Goal: Task Accomplishment & Management: Complete application form

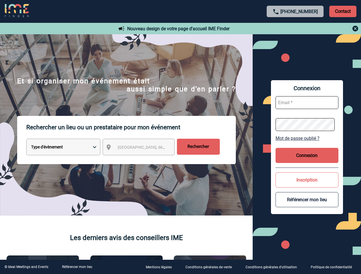
click at [180, 137] on p "Rechercher un lieu ou un prestataire pour mon événement" at bounding box center [130, 127] width 209 height 23
click at [343, 11] on p "Contact" at bounding box center [342, 11] width 27 height 11
click at [295, 29] on div at bounding box center [295, 28] width 127 height 7
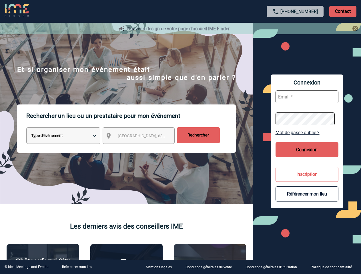
click at [144, 148] on div at bounding box center [178, 135] width 356 height 271
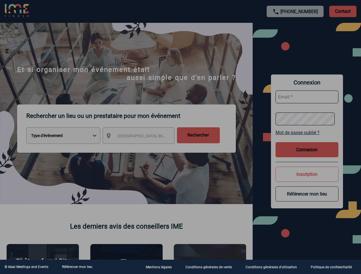
click at [307, 138] on div at bounding box center [180, 137] width 361 height 274
click at [307, 155] on div at bounding box center [180, 137] width 361 height 274
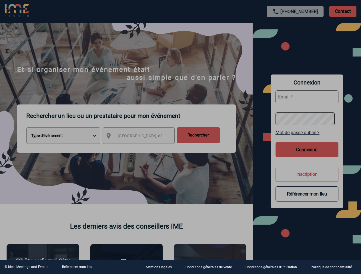
click at [307, 180] on div at bounding box center [180, 137] width 361 height 274
click at [307, 200] on button "Référencer mon lieu" at bounding box center [306, 194] width 63 height 15
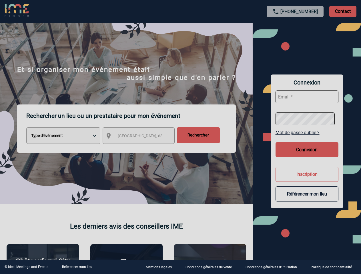
click at [77, 267] on link "Référencer mon lieu" at bounding box center [77, 267] width 30 height 4
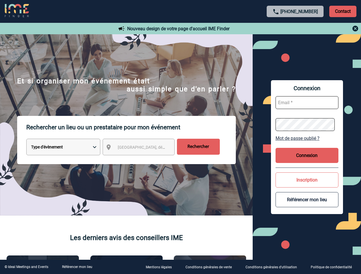
click at [180, 137] on p "Rechercher un lieu ou un prestataire pour mon événement" at bounding box center [130, 127] width 209 height 23
click at [343, 11] on p "Contact" at bounding box center [342, 11] width 27 height 11
click at [295, 29] on div at bounding box center [295, 28] width 127 height 7
